Goal: Task Accomplishment & Management: Complete application form

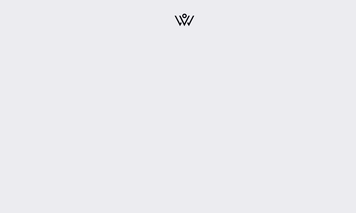
click at [185, 25] on img at bounding box center [185, 20] width 20 height 13
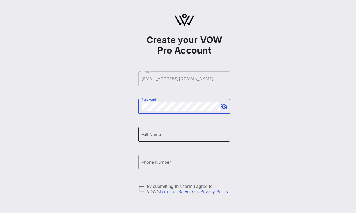
click at [146, 139] on div "Full Name" at bounding box center [185, 134] width 86 height 15
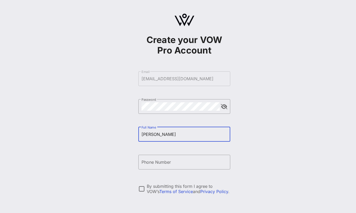
type input "Tara Palmisano"
type input "+12692178282"
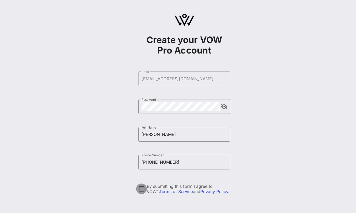
click at [142, 188] on div at bounding box center [141, 189] width 9 height 9
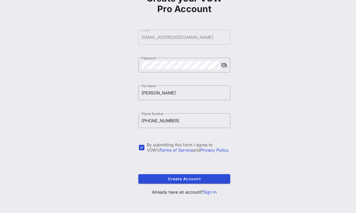
click at [211, 192] on link "Sign In" at bounding box center [209, 192] width 13 height 5
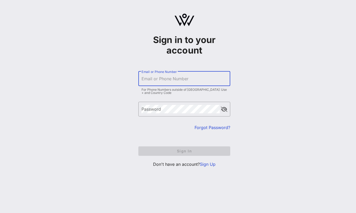
click at [162, 76] on input "Email or Phone Number" at bounding box center [185, 79] width 86 height 8
type input "tpalmisano@axon.com"
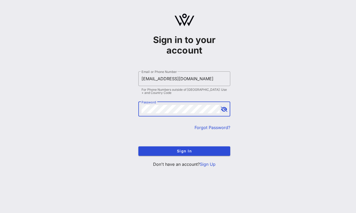
click at [138, 147] on button "Sign In" at bounding box center [184, 151] width 92 height 9
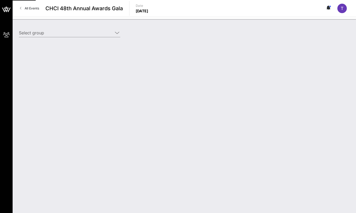
type input "Axon (Axon) [Tara Palmisano, tpalmisano@axon.com]"
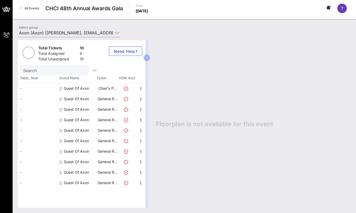
click at [70, 87] on div "Guest Of Axon" at bounding box center [76, 88] width 25 height 11
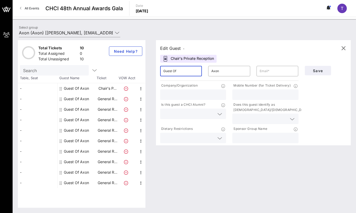
drag, startPoint x: 184, startPoint y: 71, endPoint x: 149, endPoint y: 71, distance: 34.7
click at [149, 71] on div "Total Tickets 10 Total Assigned 0 Total Unassigned 10 Need Help? Search Table, …" at bounding box center [184, 124] width 333 height 168
type input "Ven"
type input "Neralla"
click at [275, 69] on input "text" at bounding box center [277, 71] width 35 height 8
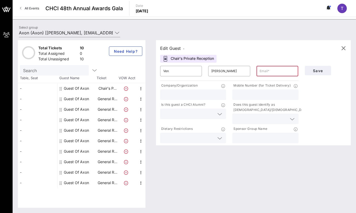
paste input "ven@federalstreetstrategies.com"
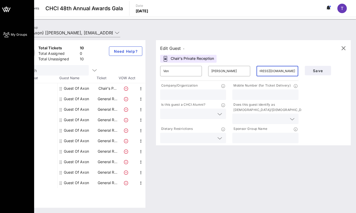
type input "ven@federalstreetstrategies.com"
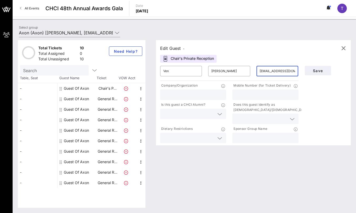
click at [175, 95] on input "text" at bounding box center [193, 94] width 60 height 7
paste input "Federal Street Strategies"
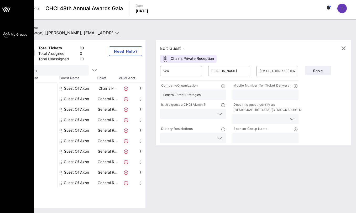
type input "Federal Street Strategies"
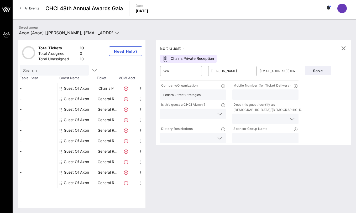
click at [243, 96] on input "text" at bounding box center [266, 94] width 60 height 7
paste input "202-403-9018"
type input "202-403-9018"
click at [218, 139] on icon at bounding box center [219, 138] width 5 height 6
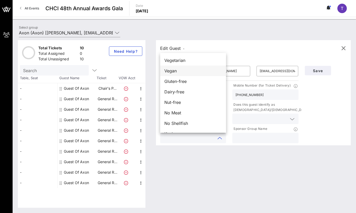
click at [202, 74] on div "Vegan" at bounding box center [193, 71] width 66 height 11
click at [200, 153] on div "Edit Guest - Chair's Private Reception ​ Ven ​ Neralla ​ ven@federalstreetstrat…" at bounding box center [251, 124] width 200 height 168
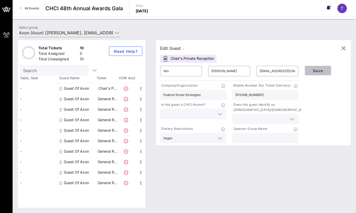
click at [321, 71] on span "Save" at bounding box center [318, 71] width 18 height 4
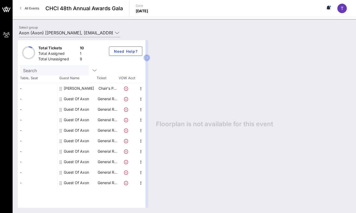
click at [79, 101] on div "Guest Of Axon" at bounding box center [76, 99] width 25 height 11
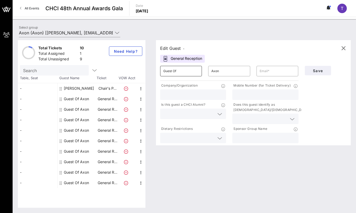
click at [174, 71] on input "Guest Of" at bounding box center [180, 71] width 35 height 8
paste input "Rachel"
drag, startPoint x: 191, startPoint y: 70, endPoint x: 148, endPoint y: 70, distance: 43.3
click at [148, 70] on div "Total Tickets 10 Total Assigned 1 Total Unassigned 9 Need Help? Search Table, S…" at bounding box center [184, 124] width 333 height 168
paste input "Rachel"
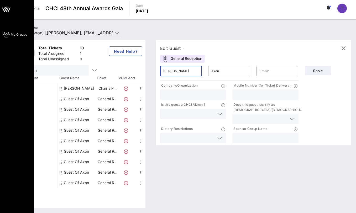
type input "Rachel"
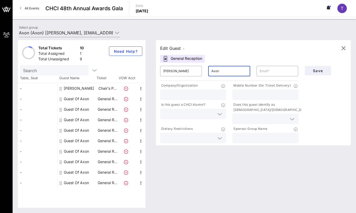
drag, startPoint x: 225, startPoint y: 70, endPoint x: 205, endPoint y: 70, distance: 19.4
click at [205, 70] on div "​ Axon" at bounding box center [229, 71] width 48 height 17
paste input "Chasalow"
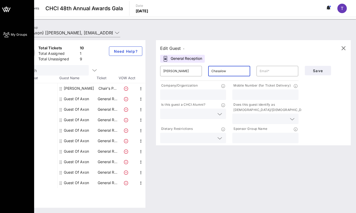
type input "Chasalow"
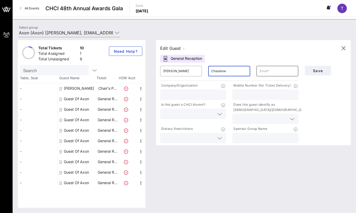
click at [285, 72] on input "text" at bounding box center [277, 71] width 35 height 8
paste input "rachel.chasalow@gmail.com"
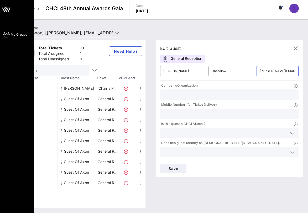
type input "rachel.chasalow@gmail.com"
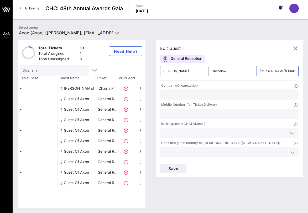
click at [181, 96] on input "text" at bounding box center [229, 94] width 132 height 7
paste input "Rep. Linda Sanchez"
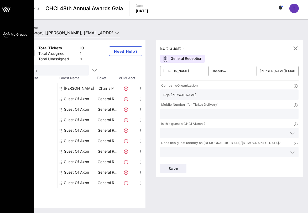
type input "Rep. Linda Sanchez"
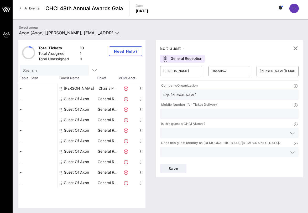
click at [168, 116] on input "text" at bounding box center [229, 114] width 132 height 7
paste input "202-403-9018"
click at [168, 116] on input "202-403-9018" at bounding box center [229, 114] width 132 height 7
type input "202-403-9018"
click at [171, 167] on span "Save" at bounding box center [173, 168] width 18 height 4
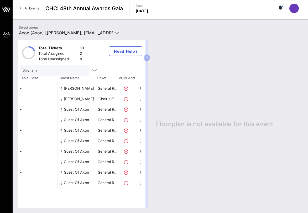
click at [71, 109] on div "Guest Of Axon" at bounding box center [76, 109] width 25 height 11
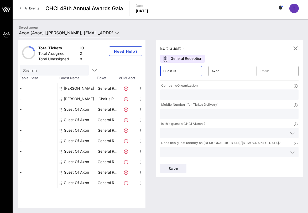
drag, startPoint x: 186, startPoint y: 70, endPoint x: 160, endPoint y: 69, distance: 25.2
click at [160, 69] on div "​ Guest Of" at bounding box center [181, 71] width 42 height 11
paste input "Alison"
type input "Alison"
drag, startPoint x: 227, startPoint y: 72, endPoint x: 203, endPoint y: 71, distance: 23.4
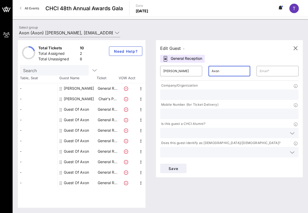
click at [203, 71] on div "​ Alison ​ Axon ​" at bounding box center [229, 71] width 145 height 17
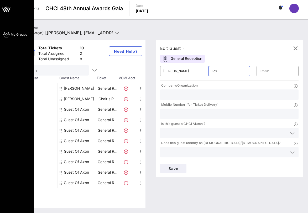
type input "Fox"
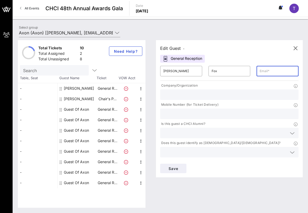
click at [267, 72] on input "text" at bounding box center [278, 71] width 36 height 8
paste input "Alijfox@yahoo.com"
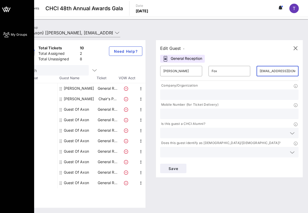
type input "Alijfox@yahoo.com"
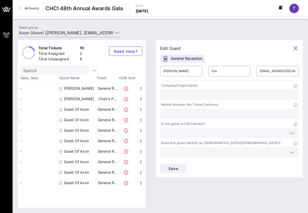
click at [176, 96] on input "text" at bounding box center [229, 94] width 132 height 7
paste input "Rep. Lou Correa"
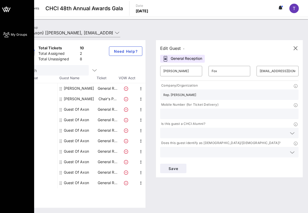
type input "Rep. Lou Correa"
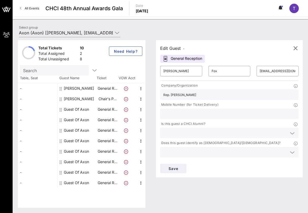
click at [193, 111] on input "text" at bounding box center [229, 114] width 132 height 7
paste input "240.383.7349"
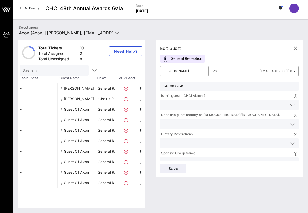
scroll to position [36, 0]
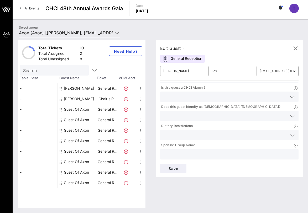
type input "240.383.7349"
click at [215, 132] on input "text" at bounding box center [225, 135] width 124 height 7
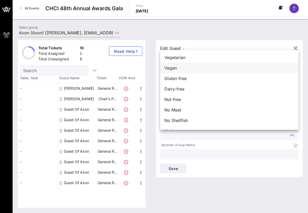
click at [205, 68] on div "Vegan" at bounding box center [229, 68] width 138 height 11
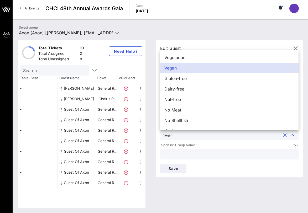
click at [192, 191] on div "Edit Guest - General Reception ​ Alison ​ Fox ​ Alijfox@yahoo.com Company/Organ…" at bounding box center [227, 124] width 152 height 168
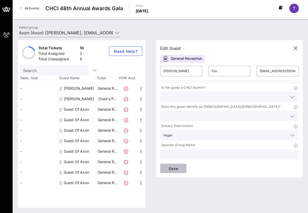
click at [178, 169] on span "Save" at bounding box center [173, 168] width 18 height 4
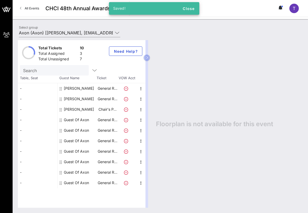
click at [85, 109] on div "Ven Neralla" at bounding box center [77, 109] width 39 height 11
click at [75, 109] on div "Ven Neralla" at bounding box center [79, 109] width 30 height 11
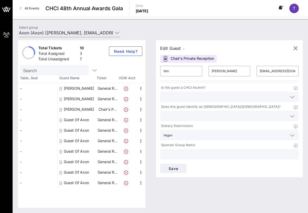
click at [74, 90] on div "Alison Fox" at bounding box center [79, 88] width 30 height 11
type input "Alison"
type input "Fox"
type input "alijfox@yahoo.com"
type input "Rep. Lou Correa"
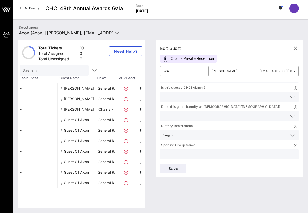
type input "240.383.7349"
click at [77, 120] on div "Guest Of Axon" at bounding box center [76, 120] width 25 height 11
type input "Guest Of"
type input "Axon"
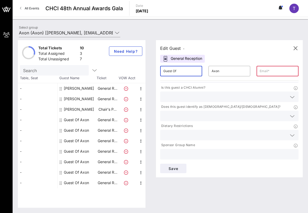
drag, startPoint x: 180, startPoint y: 72, endPoint x: 152, endPoint y: 72, distance: 28.4
click at [152, 72] on div "Edit Guest - General Reception ​ Guest Of ​ Axon ​ Company/Organization Mobile …" at bounding box center [227, 124] width 152 height 168
paste input "Ngoc"
drag, startPoint x: 223, startPoint y: 71, endPoint x: 202, endPoint y: 70, distance: 21.3
click at [202, 70] on div "​ Ngoc ​ Axon ​" at bounding box center [229, 71] width 145 height 17
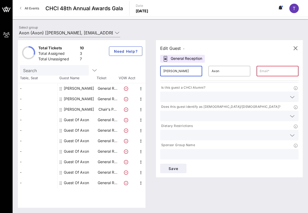
paste input "Nguyen"
type input "Ngoc"
drag, startPoint x: 221, startPoint y: 71, endPoint x: 211, endPoint y: 71, distance: 9.7
click at [211, 71] on div "​ Axon" at bounding box center [230, 71] width 42 height 11
paste input "Nguyen"
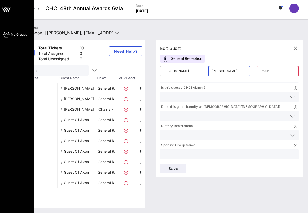
type input "Nguyen"
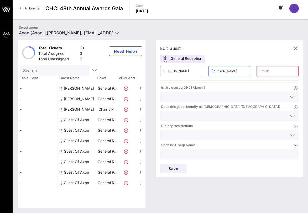
click at [259, 70] on div "​" at bounding box center [278, 71] width 42 height 11
paste input "bngoc.nguyenn@gmail.com"
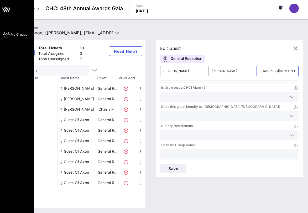
type input "bngoc.nguyenn@gmail.com"
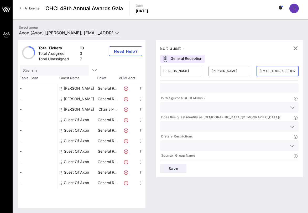
scroll to position [0, 0]
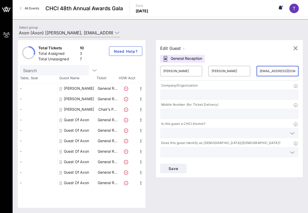
click at [204, 113] on input "text" at bounding box center [229, 114] width 132 height 7
paste input "714.653.5784"
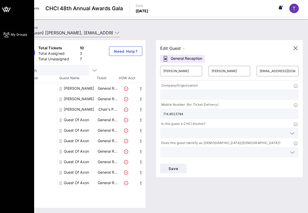
type input "714.653.5784"
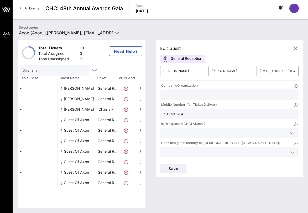
click at [168, 95] on input "text" at bounding box center [229, 94] width 132 height 7
paste input "Rep. Lou Correa"
type input "Rep. Lou Correa"
click at [173, 169] on span "Save" at bounding box center [173, 168] width 18 height 4
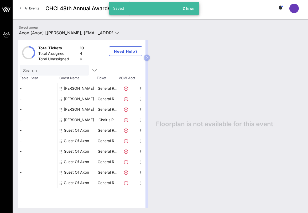
click at [70, 129] on div "Guest Of Axon" at bounding box center [76, 130] width 25 height 11
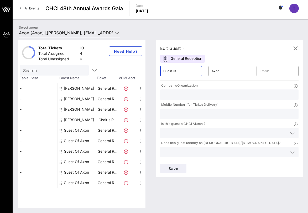
drag, startPoint x: 181, startPoint y: 74, endPoint x: 158, endPoint y: 72, distance: 23.0
click at [158, 72] on div "​ Guest Of" at bounding box center [181, 71] width 48 height 17
type input "Matt"
paste input "Dernoga"
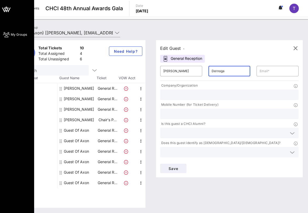
type input "Dernoga"
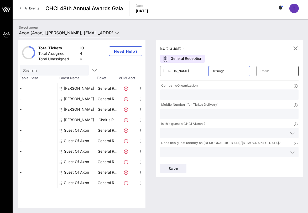
click at [272, 71] on input "text" at bounding box center [278, 71] width 36 height 8
paste input "Dernoga"
type input "Dernoga"
paste input "mdernoga@gmail.com"
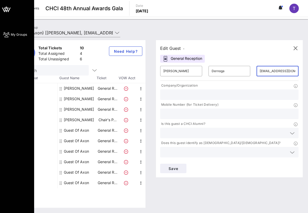
type input "mdernoga@gmail.com"
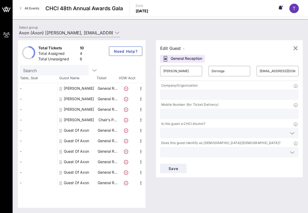
click at [171, 95] on input "text" at bounding box center [229, 94] width 132 height 7
paste input "Rep. Nanette Barragan"
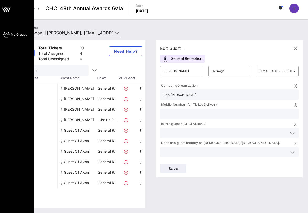
type input "Rep. Nanette Barragan"
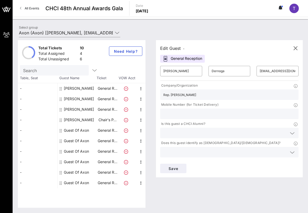
click at [167, 115] on input "text" at bounding box center [229, 114] width 132 height 7
paste input "202-403-9018"
type input "202-403-9018"
click at [174, 169] on span "Save" at bounding box center [173, 168] width 18 height 4
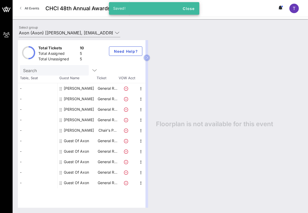
click at [70, 142] on div "Guest Of Axon" at bounding box center [76, 141] width 25 height 11
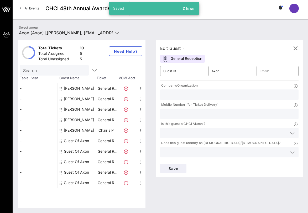
click at [168, 119] on div at bounding box center [229, 114] width 132 height 11
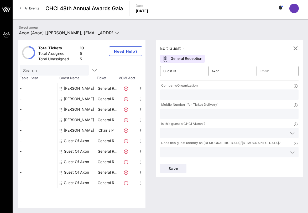
paste input "202-403-9018"
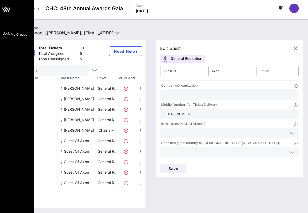
type input "202-403-9018"
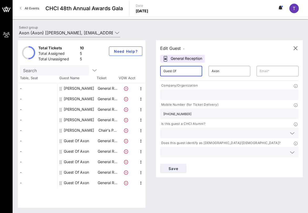
drag, startPoint x: 182, startPoint y: 71, endPoint x: 154, endPoint y: 71, distance: 28.6
click at [154, 71] on div "Edit Guest - General Reception ​ Guest Of ​ Axon ​ Company/Organization Mobile …" at bounding box center [227, 124] width 152 height 168
paste input "Elizabeth"
type input "Elizabeth"
drag, startPoint x: 220, startPoint y: 71, endPoint x: 207, endPoint y: 71, distance: 13.1
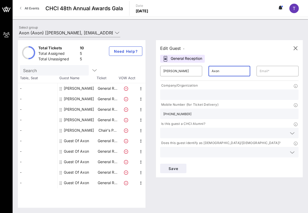
click at [207, 71] on div "​ Axon" at bounding box center [229, 71] width 48 height 17
type input "Smith"
paste input "eafs97gmail.com"
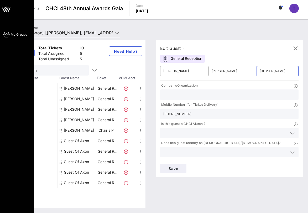
type input "eafs97gmail.com"
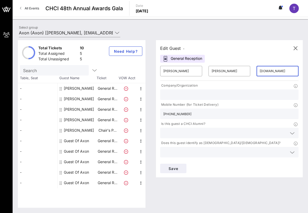
click at [177, 96] on input "text" at bounding box center [229, 94] width 132 height 7
paste input "Rep. Nanette Barragan"
click at [167, 92] on input "Rep. Nanette Barragan" at bounding box center [229, 94] width 132 height 7
click at [168, 95] on input "Rep. Nanette Barragan" at bounding box center [229, 94] width 132 height 7
type input "Rep. Nanette Barragan"
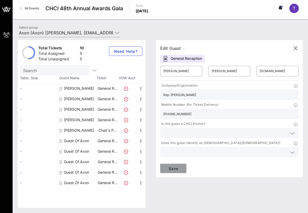
click at [174, 167] on span "Save" at bounding box center [173, 168] width 18 height 4
click at [270, 71] on input "eafs97gmail.com" at bounding box center [278, 71] width 36 height 8
type input "eafs97@gmail.com"
click at [169, 168] on span "Save" at bounding box center [173, 168] width 18 height 4
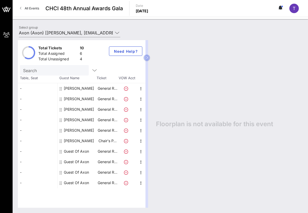
click at [81, 151] on div "Guest Of Axon" at bounding box center [76, 151] width 25 height 11
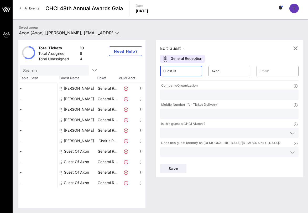
drag, startPoint x: 189, startPoint y: 69, endPoint x: 153, endPoint y: 69, distance: 36.8
click at [153, 69] on div "Edit Guest - General Reception ​ Guest Of ​ Axon ​ Company/Organization Mobile …" at bounding box center [227, 124] width 152 height 168
paste input "Taevion"
drag, startPoint x: 228, startPoint y: 71, endPoint x: 195, endPoint y: 70, distance: 32.9
click at [195, 70] on div "​ Taevion ​ Axon ​" at bounding box center [229, 71] width 145 height 17
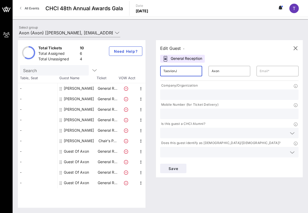
type input "Taevion"
type input "Johnson"
click at [270, 70] on input "text" at bounding box center [278, 71] width 36 height 8
paste input "taevion.johnson@mail.house.gov"
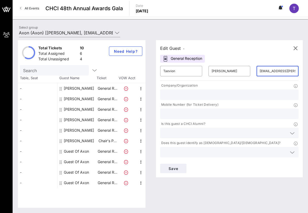
scroll to position [0, 13]
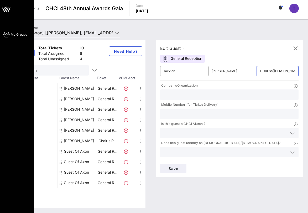
type input "taevion.johnson@mail.house.gov"
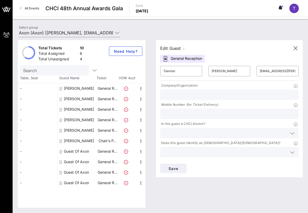
click at [191, 117] on input "text" at bounding box center [229, 114] width 132 height 7
paste input "202-403-9018"
type input "202-403-9018"
click at [174, 95] on input "text" at bounding box center [229, 94] width 132 height 7
drag, startPoint x: 215, startPoint y: 94, endPoint x: 153, endPoint y: 92, distance: 61.7
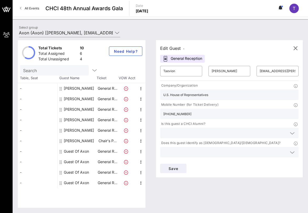
click at [153, 92] on div "Edit Guest - General Reception ​ Taevion ​ Johnson ​ taevion.johnson@mail.house…" at bounding box center [227, 124] width 152 height 168
paste input "House Democratic Caucu"
type input "House Democratic Caucus"
click at [177, 169] on span "Save" at bounding box center [173, 168] width 18 height 4
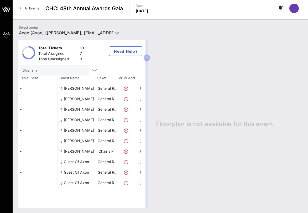
click at [78, 162] on div "Guest Of Axon" at bounding box center [76, 162] width 25 height 11
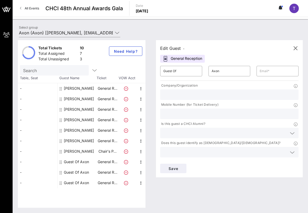
click at [183, 93] on input "text" at bounding box center [229, 94] width 132 height 7
paste input "Rep. Pete Aguilar"
type input "Rep. Pete Aguilar"
drag, startPoint x: 190, startPoint y: 71, endPoint x: 150, endPoint y: 69, distance: 40.0
click at [151, 69] on div "Edit Guest - General Reception ​ Guest Of ​ Axon ​ Company/Organization Rep. Pe…" at bounding box center [227, 124] width 152 height 168
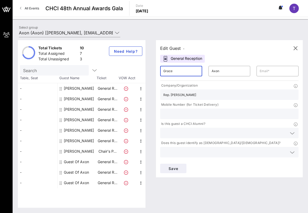
type input "Grace"
type input "Kenney"
paste input "grace.kenney@mail.house.gov"
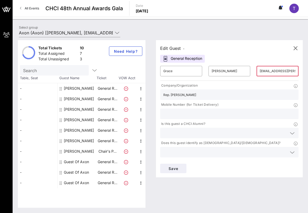
scroll to position [0, 10]
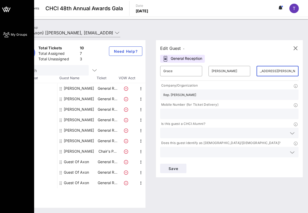
type input "grace.kenney@mail.house.gov"
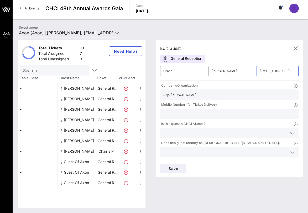
click at [185, 118] on div at bounding box center [229, 114] width 132 height 11
paste input "202-403-9018"
click at [167, 112] on input "202-403-9018" at bounding box center [229, 114] width 132 height 7
type input "202-403-9018"
click at [176, 170] on span "Save" at bounding box center [173, 168] width 18 height 4
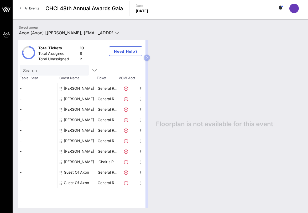
click at [174, 85] on div "Floorplan is not available for this event" at bounding box center [227, 124] width 152 height 168
